Goal: Book appointment/travel/reservation

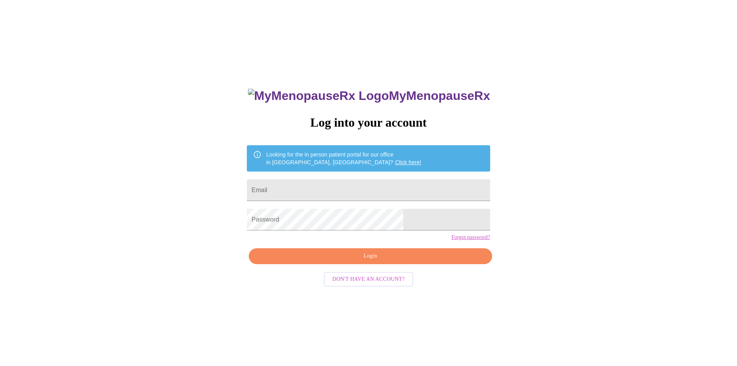
scroll to position [8, 0]
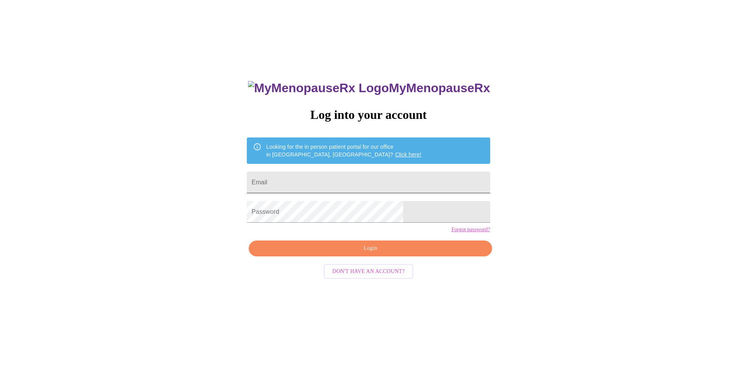
click at [378, 183] on input "Email" at bounding box center [368, 182] width 243 height 22
type input "[EMAIL_ADDRESS][DOMAIN_NAME]"
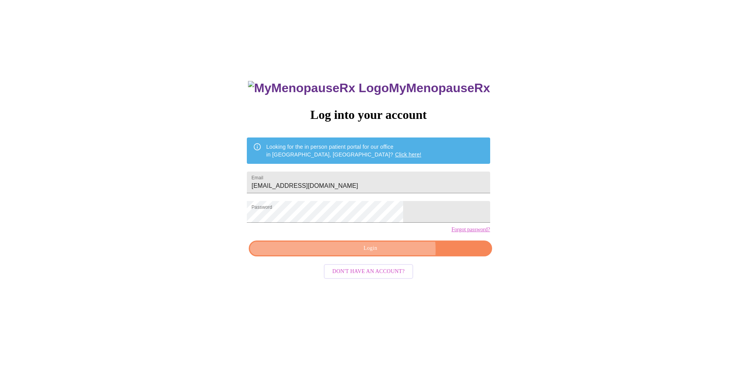
click at [386, 253] on span "Login" at bounding box center [370, 248] width 225 height 10
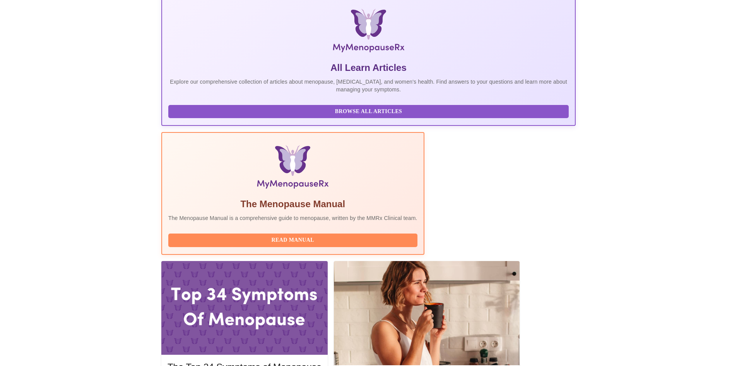
scroll to position [155, 0]
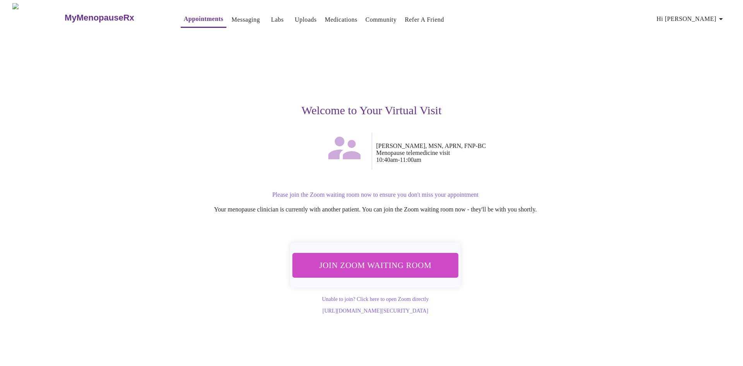
click at [359, 260] on span "Join Zoom Waiting Room" at bounding box center [376, 265] width 146 height 14
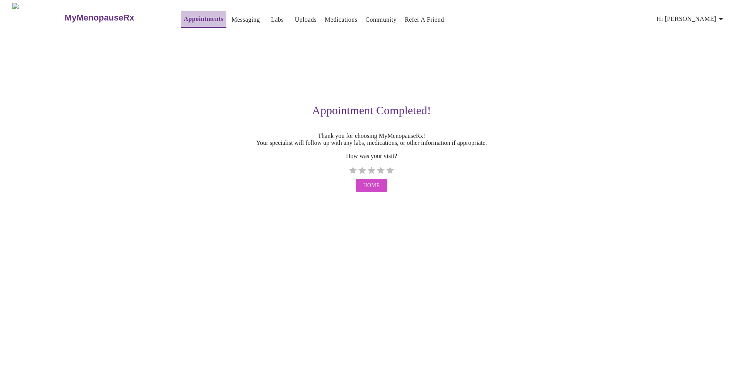
click at [186, 14] on link "Appointments" at bounding box center [203, 19] width 39 height 11
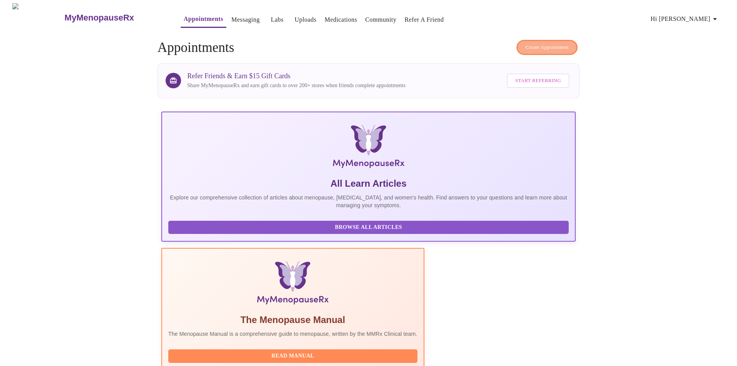
click at [562, 43] on span "Create Appointment" at bounding box center [547, 47] width 43 height 9
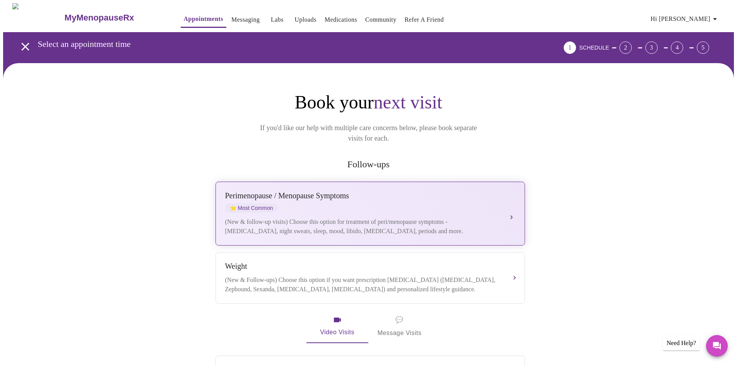
scroll to position [39, 0]
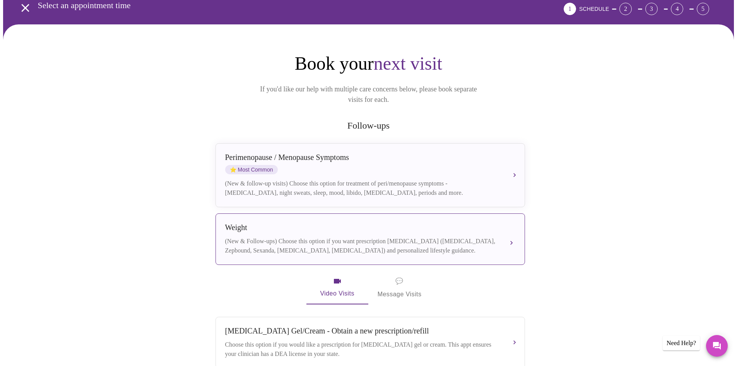
click at [401, 236] on div "(New & Follow-ups) Choose this option if you want prescription [MEDICAL_DATA] (…" at bounding box center [362, 245] width 275 height 19
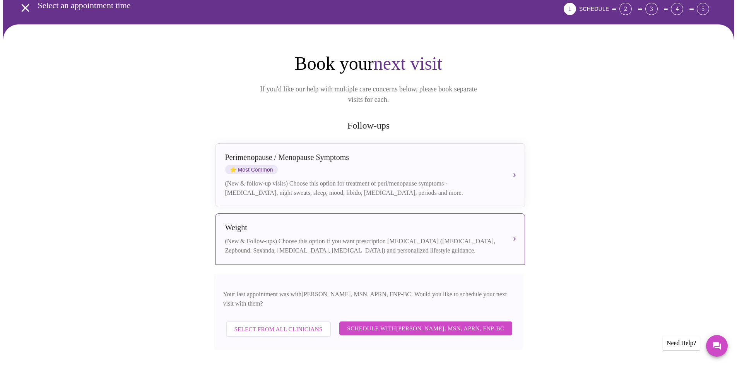
click at [423, 323] on span "Schedule with [PERSON_NAME], MSN, APRN, FNP-BC" at bounding box center [425, 328] width 157 height 10
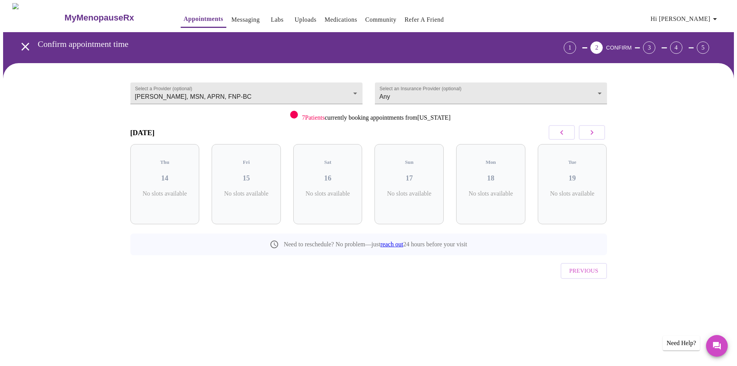
scroll to position [0, 0]
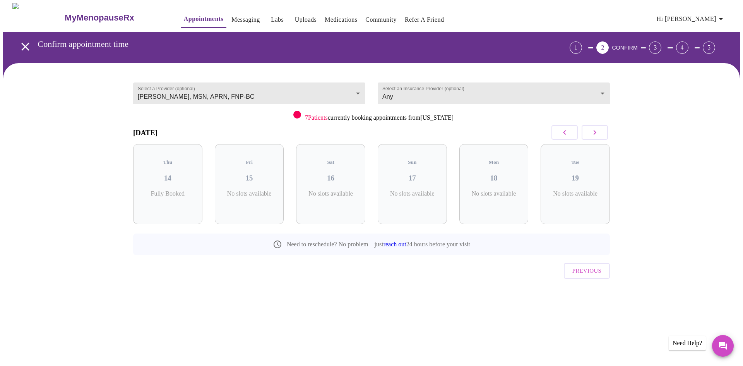
click at [598, 131] on icon "button" at bounding box center [594, 132] width 9 height 9
click at [594, 161] on div "Thu 11 4 Slots Left ( 10 Total)" at bounding box center [575, 184] width 69 height 80
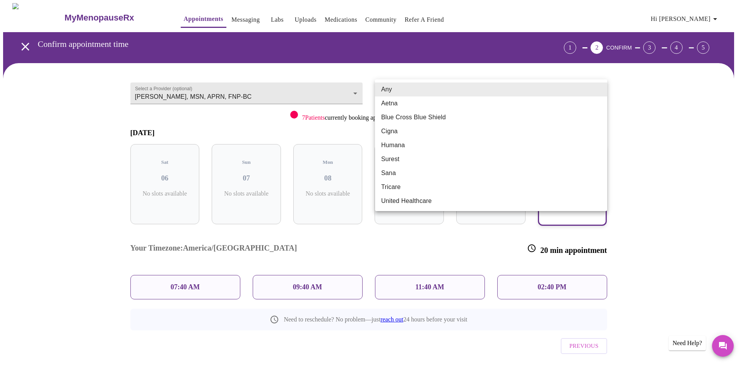
click at [601, 86] on body "MyMenopauseRx Appointments Messaging Labs Uploads Medications Community Refer a…" at bounding box center [371, 197] width 737 height 389
click at [431, 118] on li "Blue Cross Blue Shield" at bounding box center [491, 117] width 232 height 14
type input "Blue Cross Blue Shield"
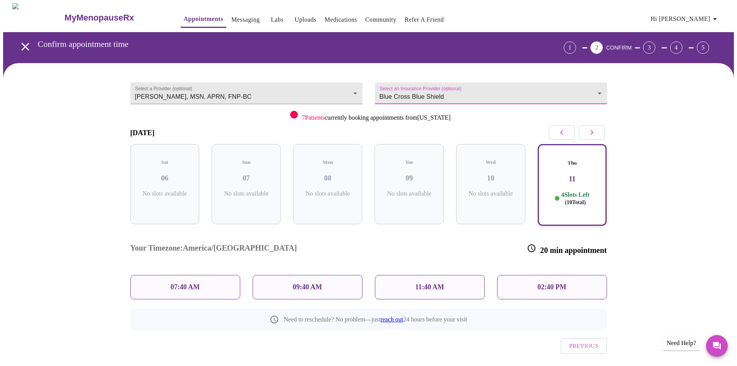
click at [212, 275] on div "07:40 AM" at bounding box center [185, 287] width 110 height 24
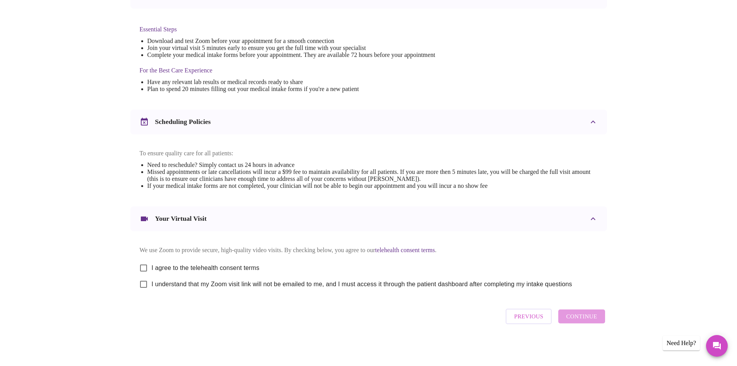
scroll to position [193, 0]
click at [144, 264] on input "I agree to the telehealth consent terms" at bounding box center [143, 268] width 16 height 16
checkbox input "true"
click at [141, 288] on input "I understand that my Zoom visit link will not be emailed to me, and I must acce…" at bounding box center [143, 284] width 16 height 16
checkbox input "true"
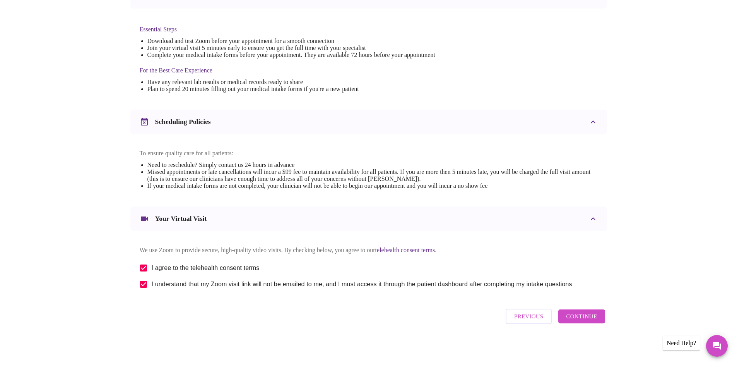
click at [598, 320] on button "Continue" at bounding box center [581, 316] width 46 height 14
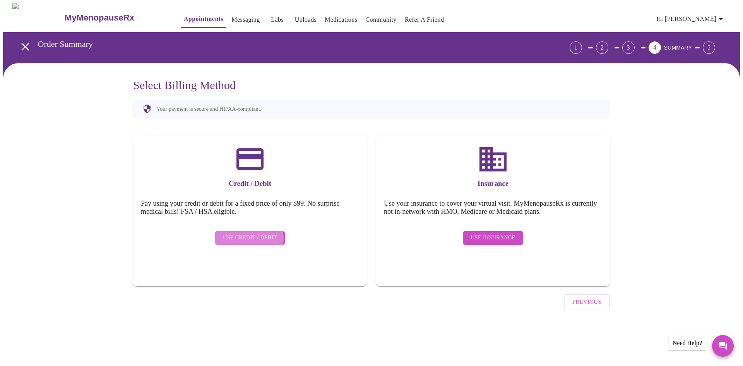
click at [249, 233] on span "Use Credit / Debit" at bounding box center [250, 238] width 54 height 10
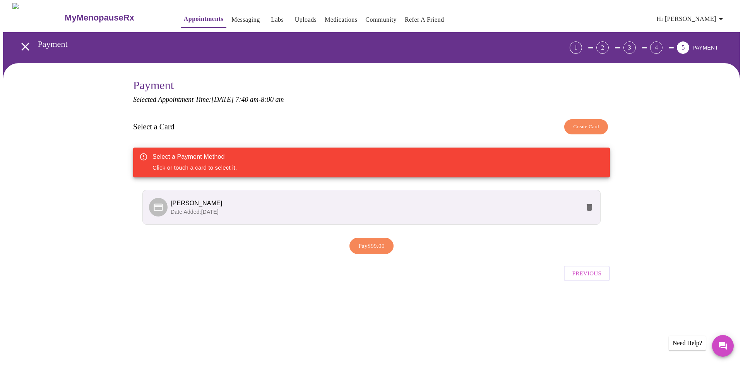
click at [372, 241] on span "Pay $99.00" at bounding box center [371, 246] width 26 height 10
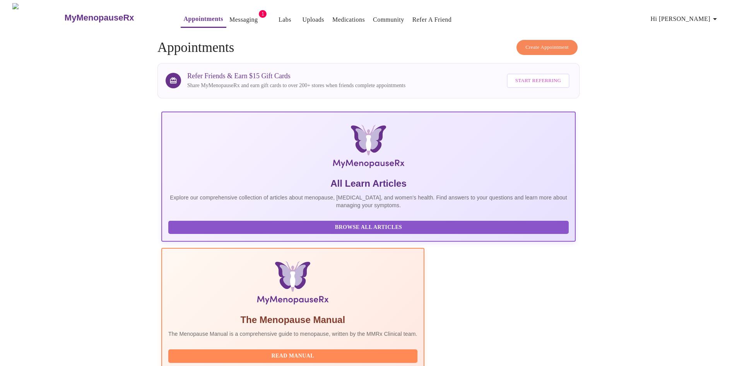
click at [234, 15] on link "Messaging" at bounding box center [243, 19] width 28 height 11
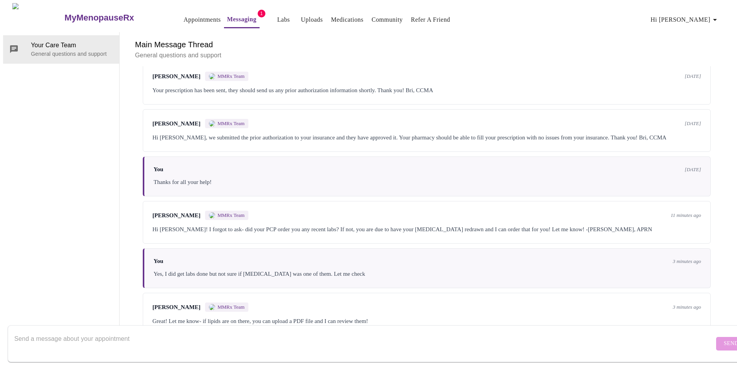
scroll to position [511, 0]
click at [244, 338] on textarea "Send a message about your appointment" at bounding box center [364, 343] width 700 height 25
click at [161, 331] on textarea "Send a message about your appointment" at bounding box center [364, 343] width 700 height 25
click at [319, 344] on textarea "Send a message about your appointment" at bounding box center [364, 343] width 700 height 25
type textarea "[MEDICAL_DATA] was not one of the labs performed, will probably need it redrawn."
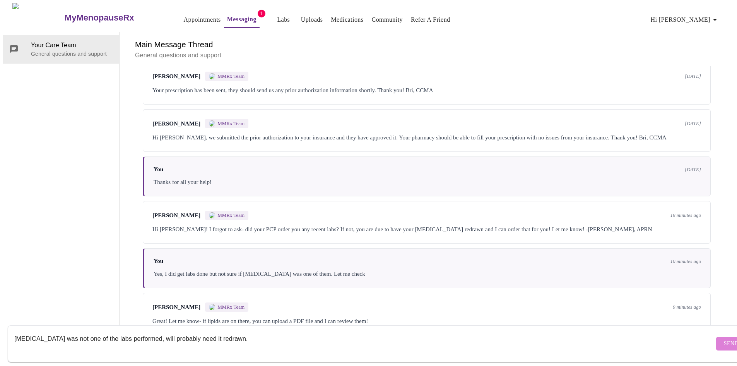
click at [724, 339] on span "Send" at bounding box center [731, 344] width 15 height 10
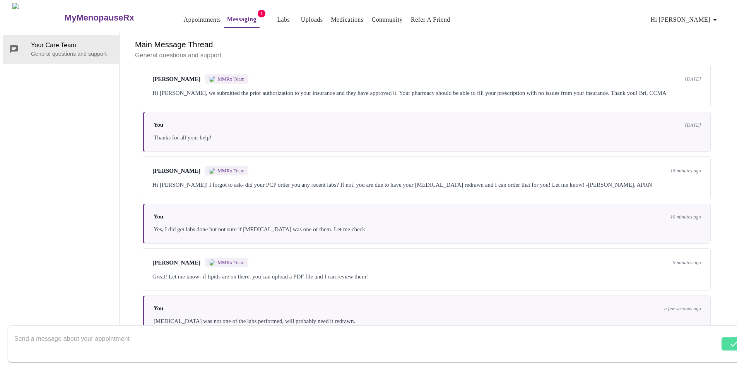
scroll to position [558, 0]
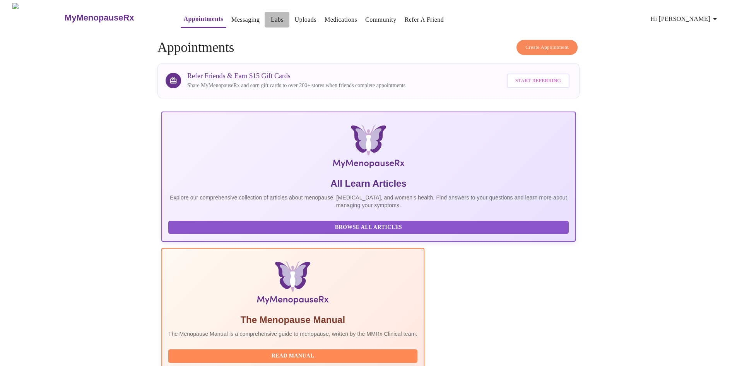
click at [271, 17] on link "Labs" at bounding box center [277, 19] width 13 height 11
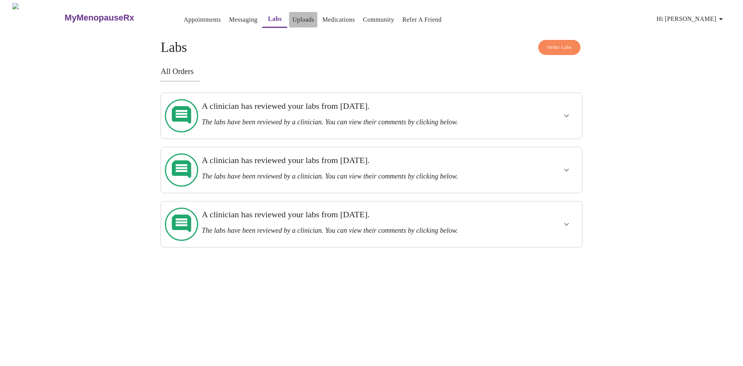
click at [292, 14] on link "Uploads" at bounding box center [303, 19] width 22 height 11
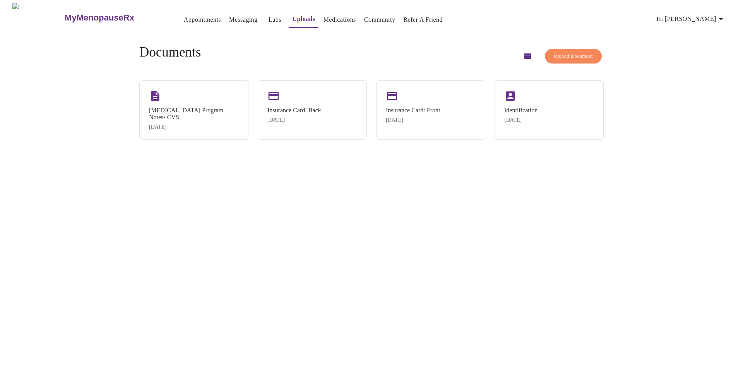
click at [566, 52] on span "Upload Document" at bounding box center [573, 56] width 39 height 9
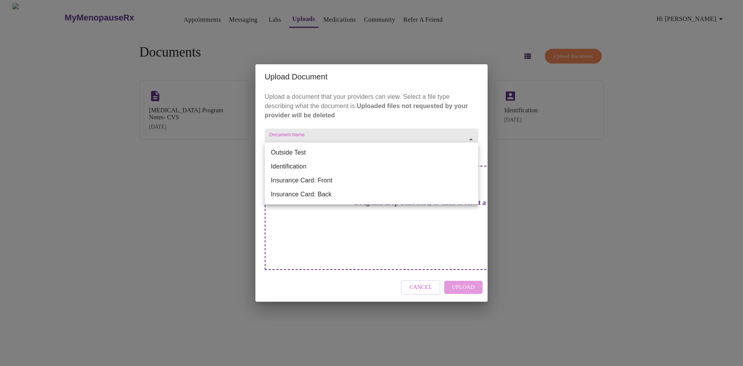
click at [461, 150] on body "MyMenopauseRx Appointments Messaging Labs Uploads Medications Community Refer a…" at bounding box center [371, 186] width 737 height 366
click at [435, 106] on div at bounding box center [371, 183] width 743 height 366
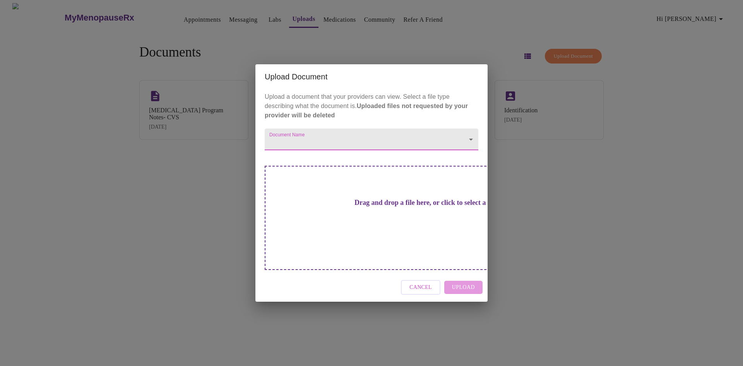
click at [474, 147] on body "MyMenopauseRx Appointments Messaging Labs Uploads Medications Community Refer a…" at bounding box center [371, 186] width 737 height 366
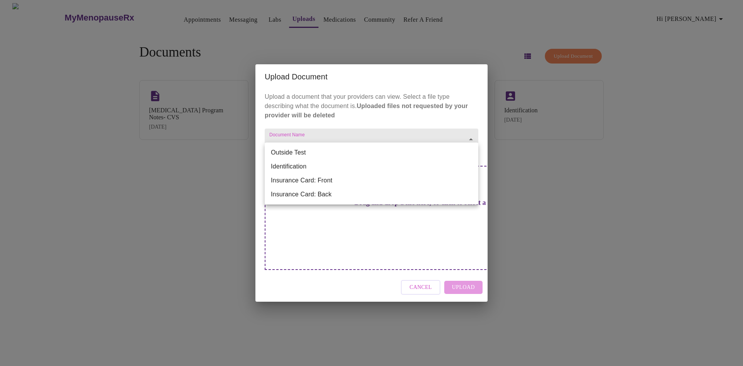
click at [359, 91] on div at bounding box center [371, 183] width 743 height 366
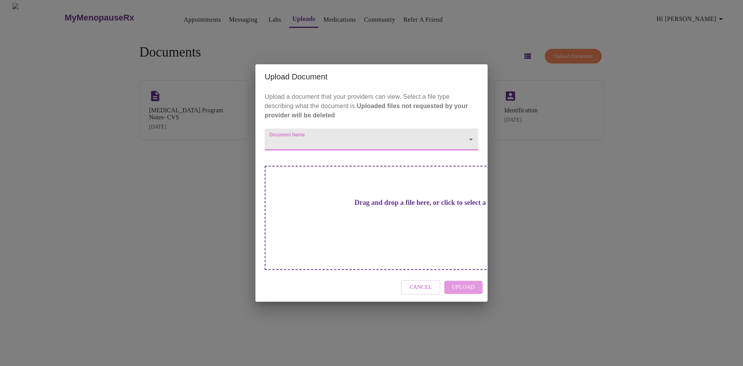
click at [418, 283] on span "Cancel" at bounding box center [420, 288] width 22 height 10
